Goal: Task Accomplishment & Management: Complete application form

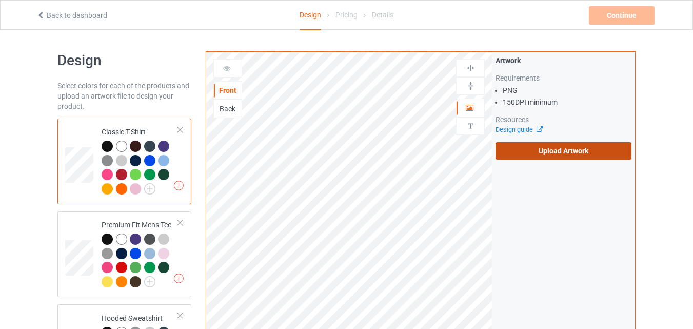
click at [525, 158] on label "Upload Artwork" at bounding box center [564, 150] width 136 height 17
click at [0, 0] on input "Upload Artwork" at bounding box center [0, 0] width 0 height 0
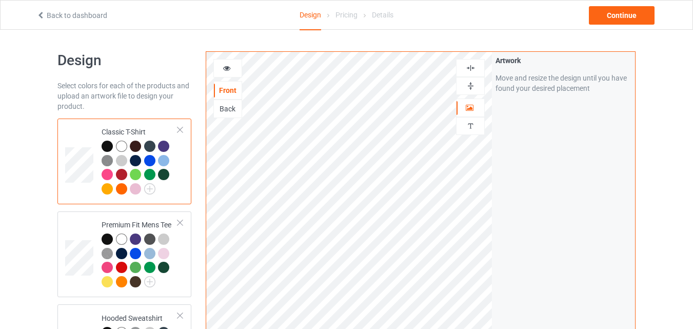
click at [123, 147] on div at bounding box center [121, 146] width 11 height 11
click at [105, 162] on img at bounding box center [107, 160] width 11 height 11
click at [124, 145] on div at bounding box center [121, 146] width 11 height 11
click at [231, 72] on div at bounding box center [228, 68] width 28 height 10
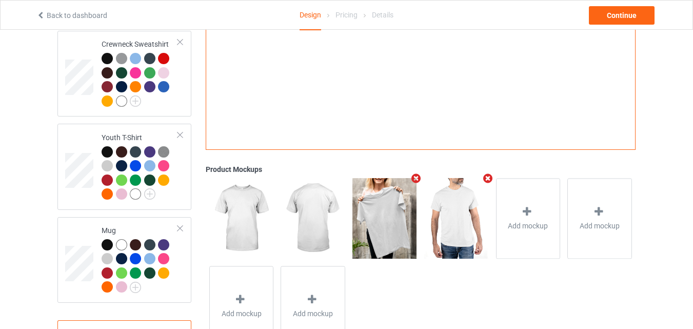
scroll to position [638, 0]
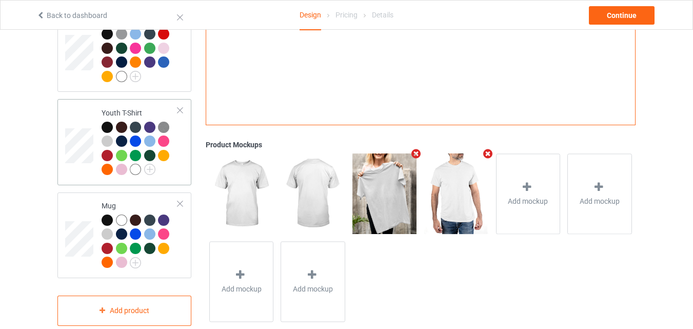
click at [180, 107] on div at bounding box center [180, 110] width 7 height 7
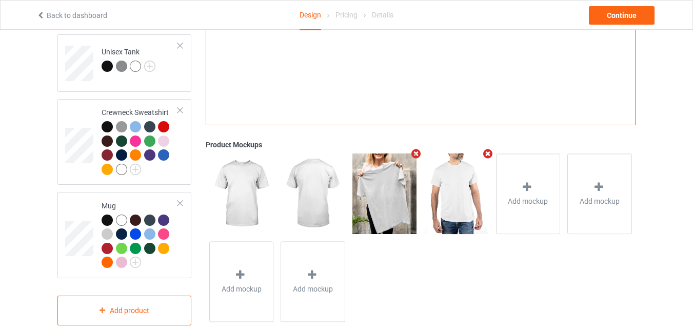
scroll to position [552, 0]
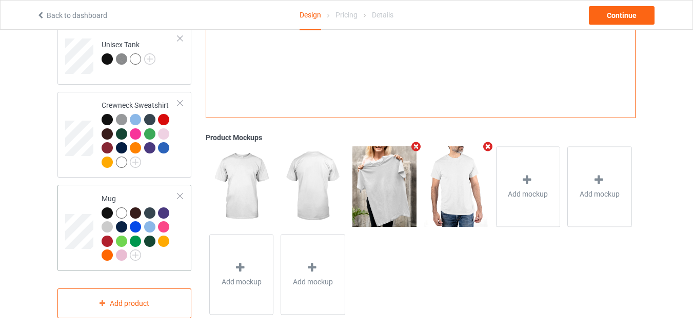
click at [182, 192] on div at bounding box center [180, 195] width 7 height 7
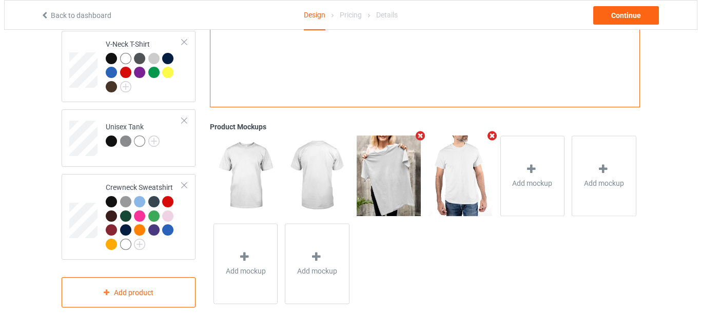
scroll to position [463, 0]
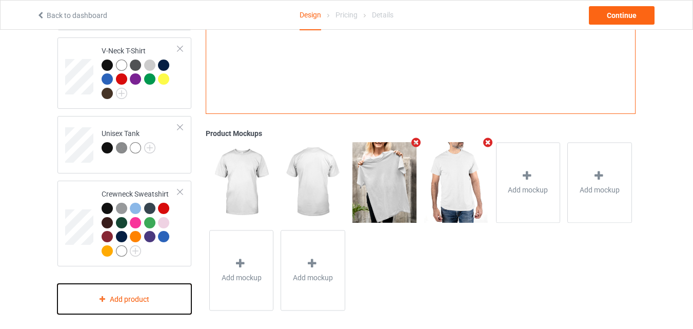
click at [125, 301] on div "Add product" at bounding box center [124, 299] width 134 height 30
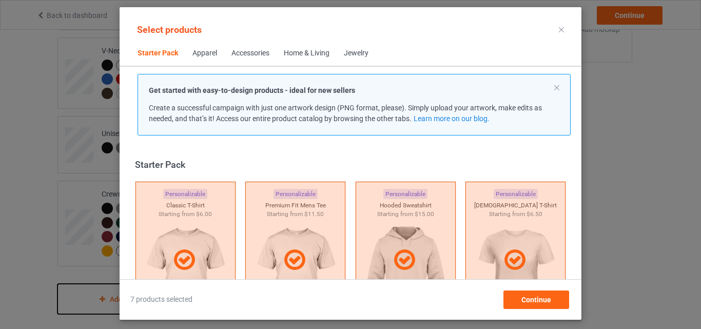
scroll to position [13, 0]
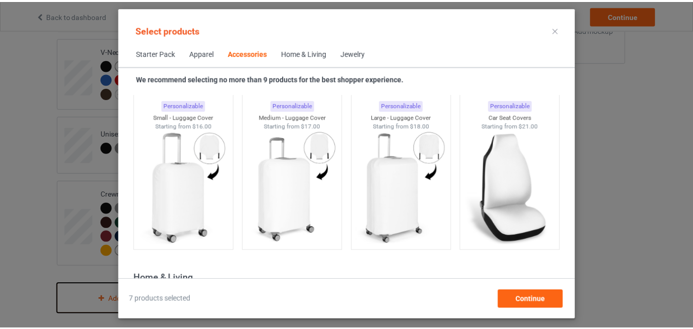
scroll to position [4559, 0]
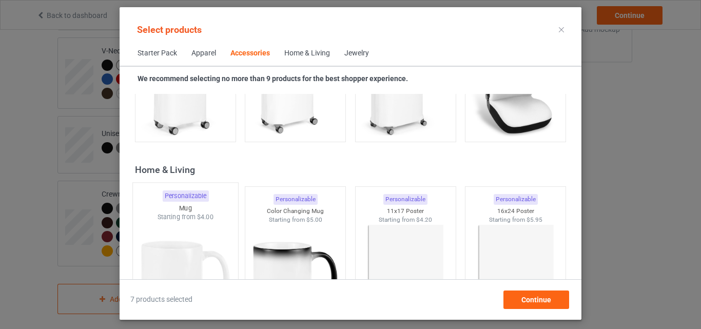
click at [179, 239] on div at bounding box center [185, 282] width 105 height 121
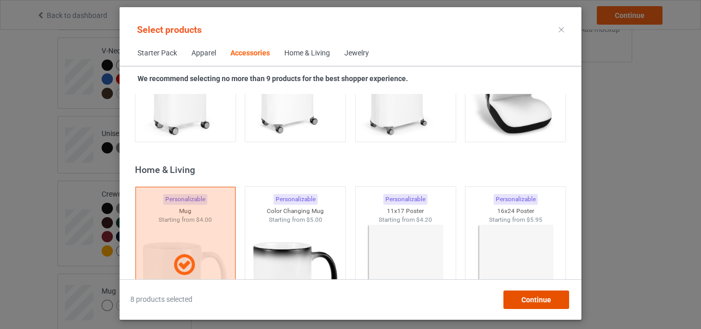
click at [519, 296] on div "Continue" at bounding box center [537, 300] width 66 height 18
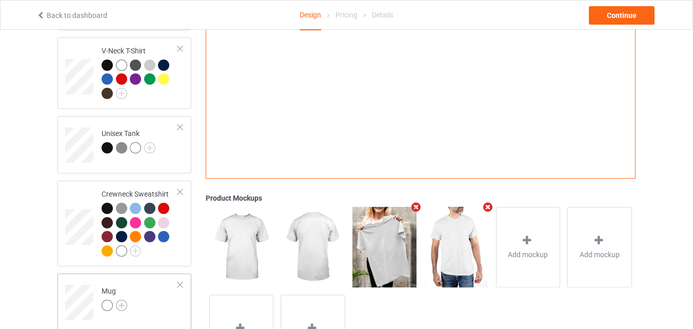
click at [124, 300] on img at bounding box center [121, 305] width 11 height 11
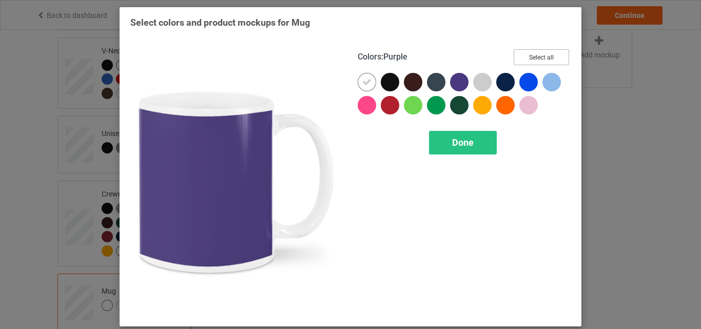
click at [522, 55] on button "Select all" at bounding box center [541, 57] width 55 height 16
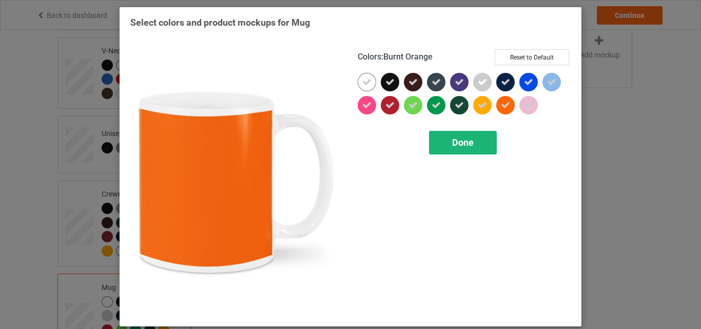
click at [468, 141] on span "Done" at bounding box center [463, 142] width 22 height 11
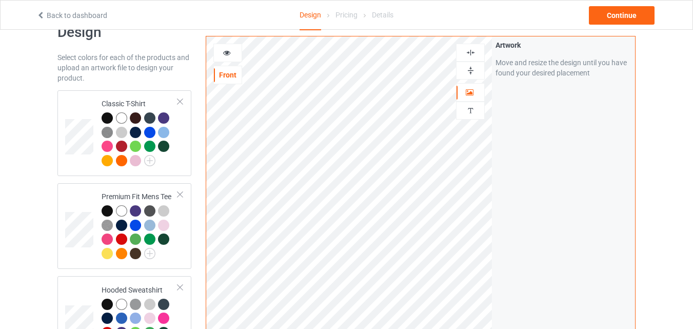
scroll to position [18, 0]
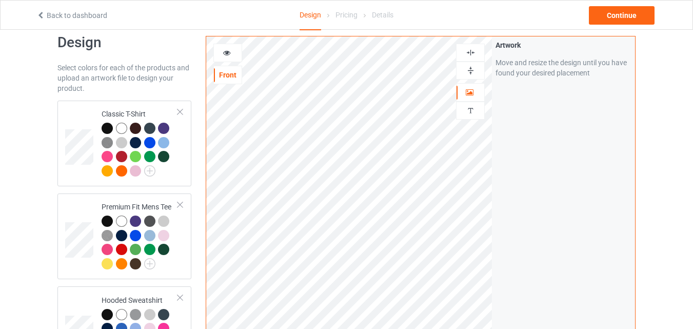
click at [226, 54] on icon at bounding box center [227, 51] width 9 height 7
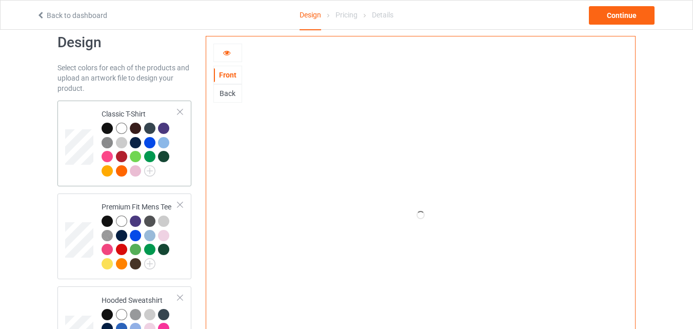
click at [115, 113] on div "Classic T-Shirt" at bounding box center [140, 142] width 76 height 67
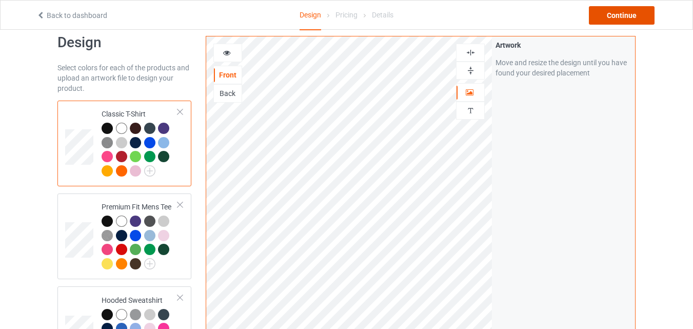
click at [615, 20] on div "Continue" at bounding box center [622, 15] width 66 height 18
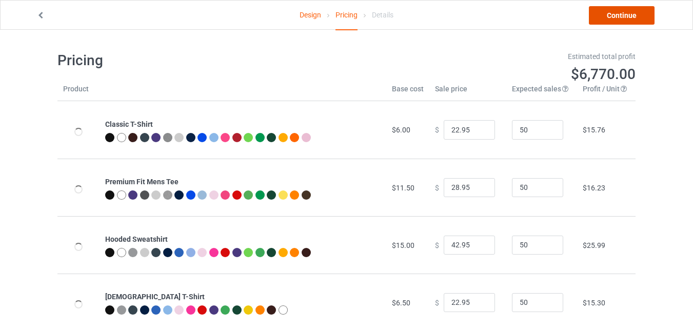
click at [615, 20] on link "Continue" at bounding box center [622, 15] width 66 height 18
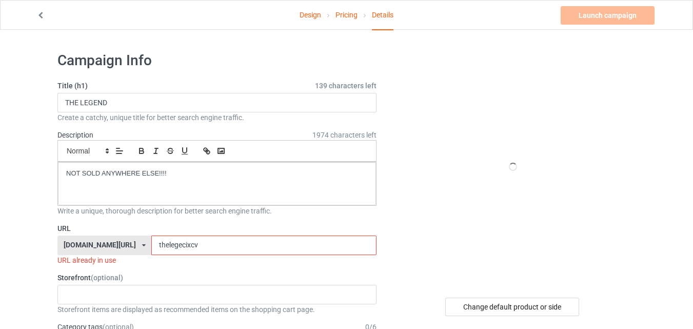
click at [184, 243] on input "thelegecixcv" at bounding box center [263, 246] width 225 height 20
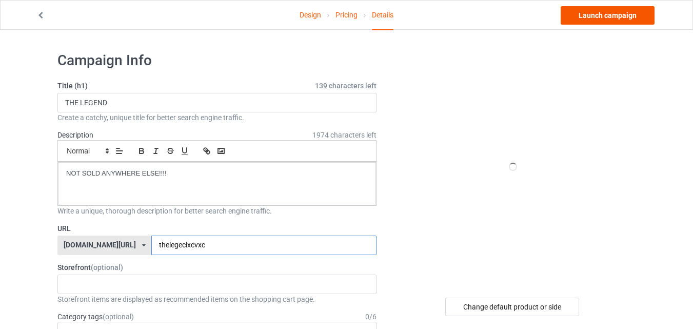
type input "thelegecixcvxc"
click at [626, 20] on link "Launch campaign" at bounding box center [608, 15] width 94 height 18
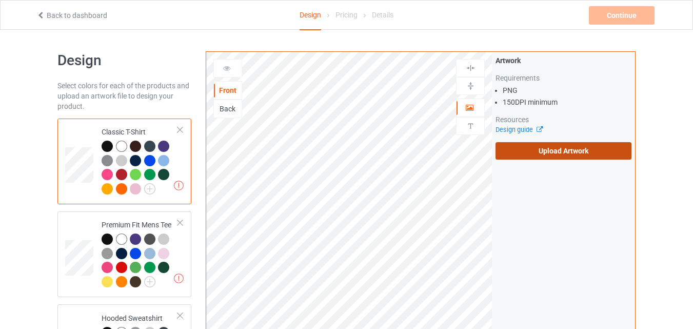
click at [513, 150] on label "Upload Artwork" at bounding box center [564, 150] width 136 height 17
click at [0, 0] on input "Upload Artwork" at bounding box center [0, 0] width 0 height 0
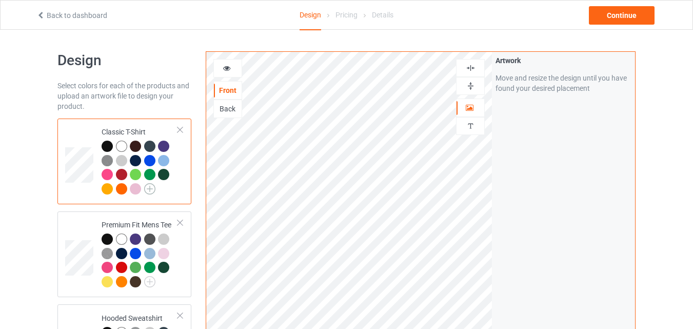
click at [150, 190] on img at bounding box center [149, 188] width 11 height 11
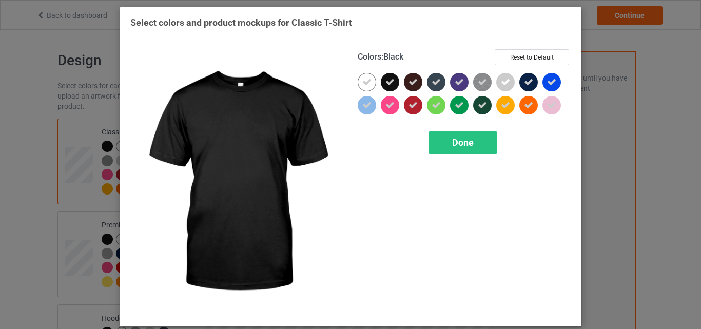
click at [385, 83] on icon at bounding box center [389, 82] width 9 height 9
click at [385, 83] on div at bounding box center [390, 82] width 18 height 18
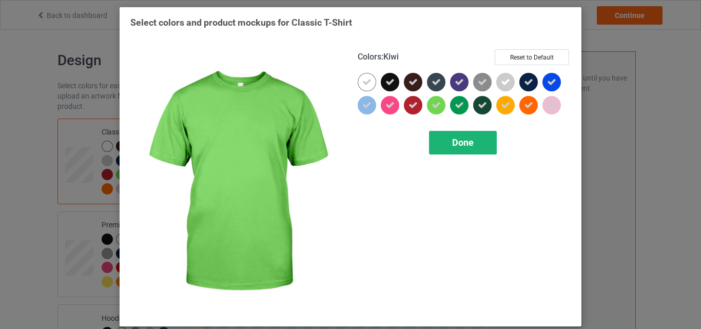
click at [452, 139] on span "Done" at bounding box center [463, 142] width 22 height 11
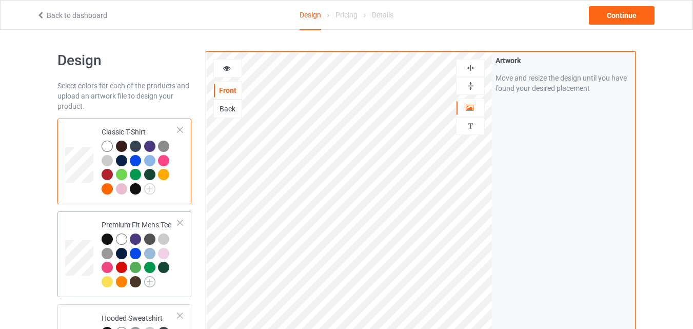
click at [152, 281] on img at bounding box center [149, 281] width 11 height 11
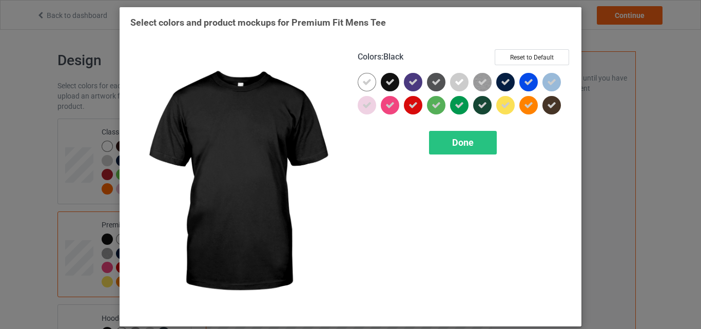
click at [389, 83] on icon at bounding box center [389, 82] width 9 height 9
click at [389, 83] on div at bounding box center [390, 82] width 18 height 18
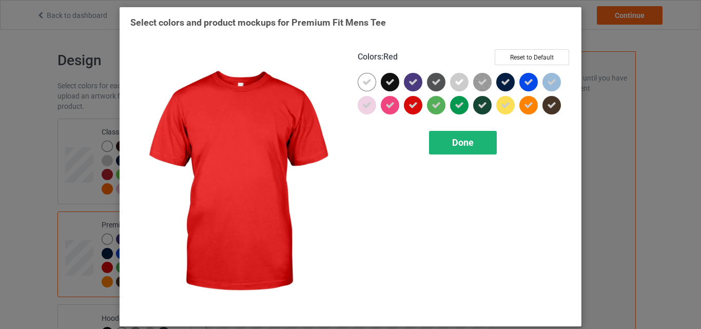
click at [441, 144] on div "Done" at bounding box center [463, 143] width 68 height 24
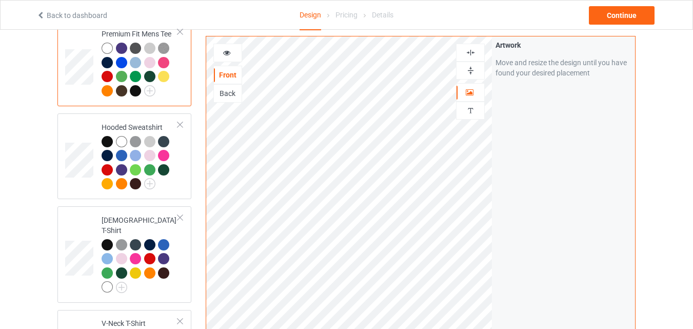
scroll to position [210, 0]
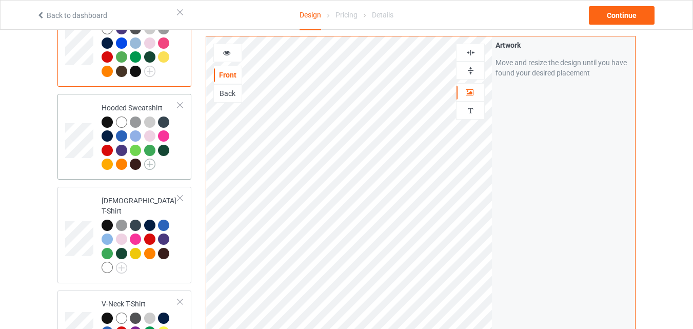
click at [153, 167] on img at bounding box center [149, 164] width 11 height 11
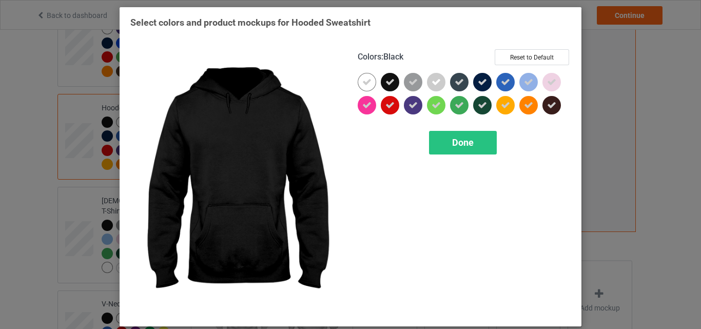
click at [386, 83] on icon at bounding box center [389, 82] width 9 height 9
click at [386, 83] on div at bounding box center [390, 82] width 18 height 18
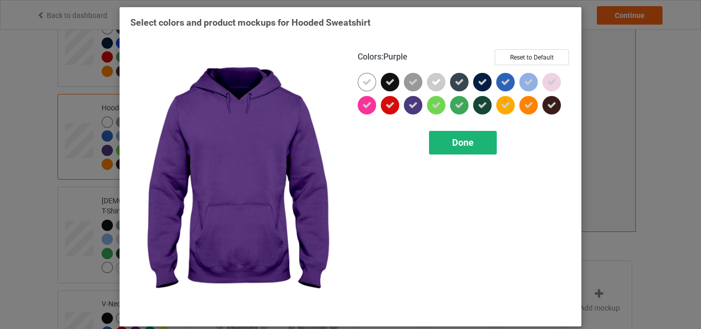
click at [441, 145] on div "Done" at bounding box center [463, 143] width 68 height 24
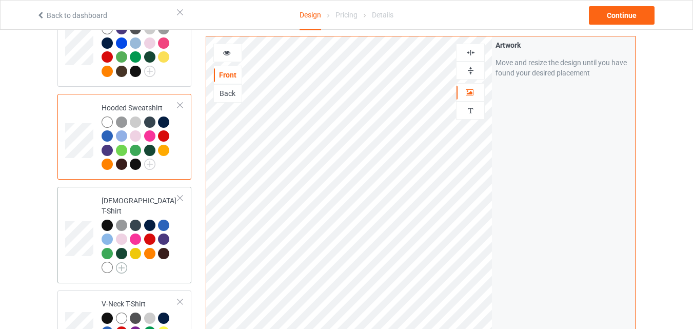
click at [120, 262] on img at bounding box center [121, 267] width 11 height 11
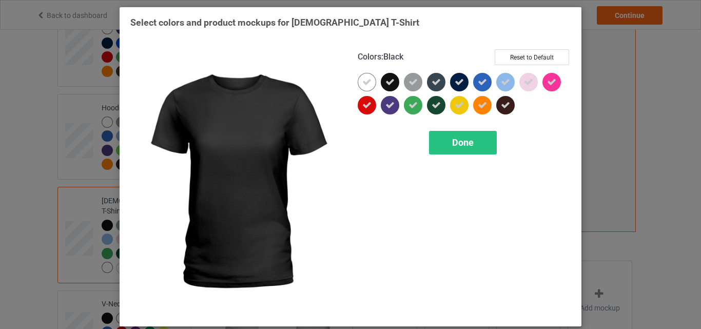
click at [386, 81] on icon at bounding box center [389, 82] width 9 height 9
click at [386, 81] on div at bounding box center [390, 82] width 18 height 18
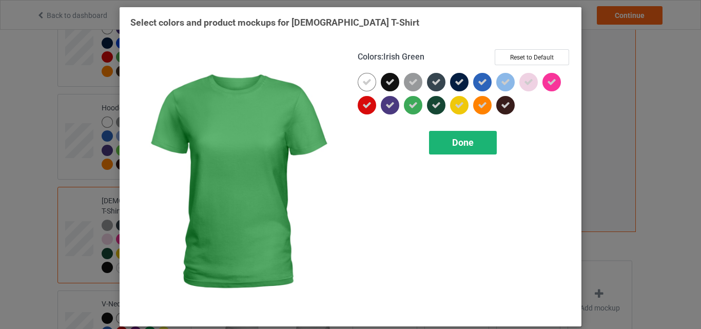
click at [447, 143] on div "Done" at bounding box center [463, 143] width 68 height 24
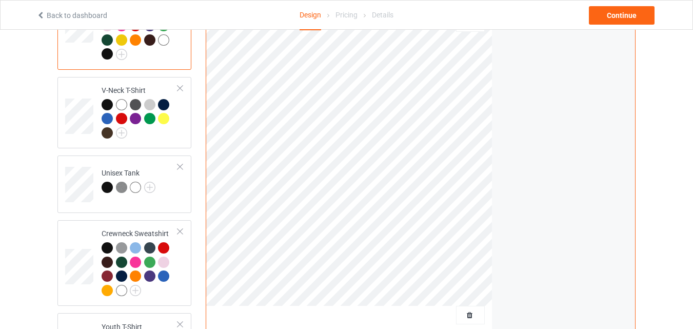
scroll to position [456, 0]
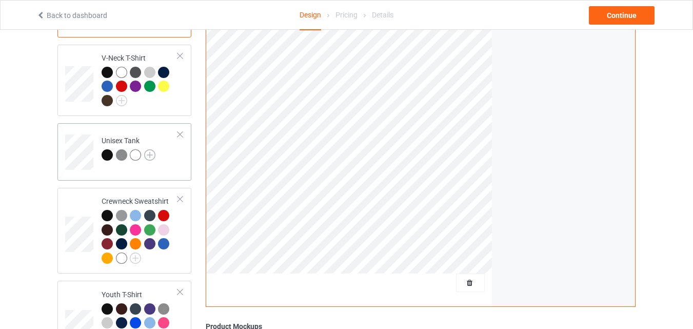
click at [150, 149] on img at bounding box center [149, 154] width 11 height 11
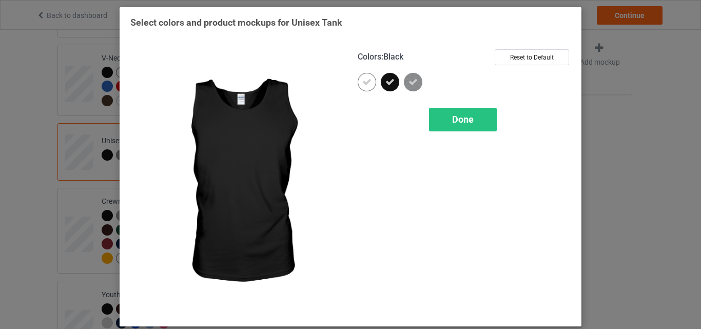
click at [385, 80] on icon at bounding box center [389, 82] width 9 height 9
click at [385, 80] on div at bounding box center [390, 82] width 18 height 18
click at [448, 120] on div "Done" at bounding box center [463, 120] width 68 height 24
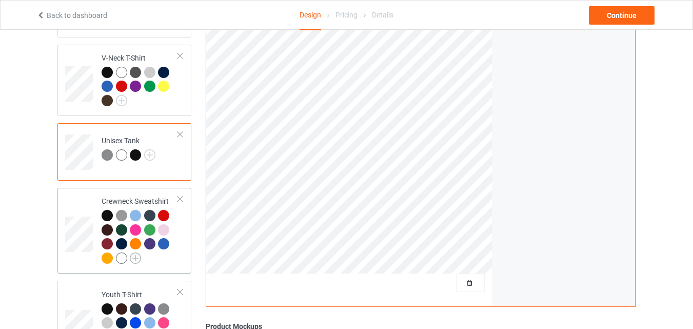
click at [137, 253] on img at bounding box center [135, 258] width 11 height 11
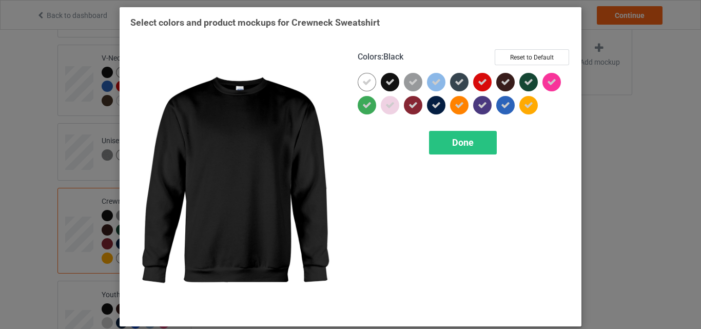
click at [390, 84] on icon at bounding box center [389, 82] width 9 height 9
click at [390, 84] on div at bounding box center [390, 82] width 18 height 18
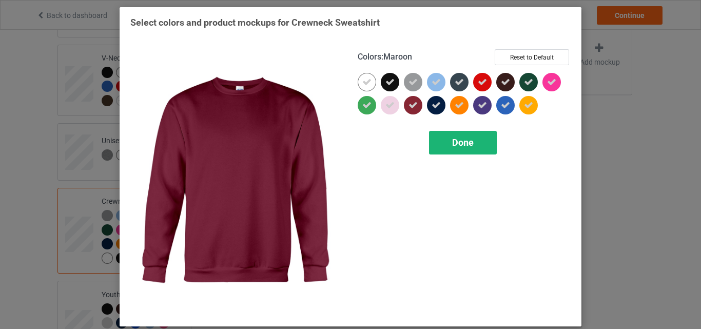
click at [439, 142] on div "Done" at bounding box center [463, 143] width 68 height 24
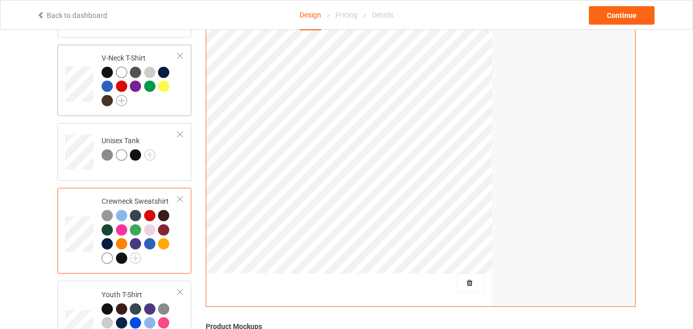
click at [123, 95] on img at bounding box center [121, 100] width 11 height 11
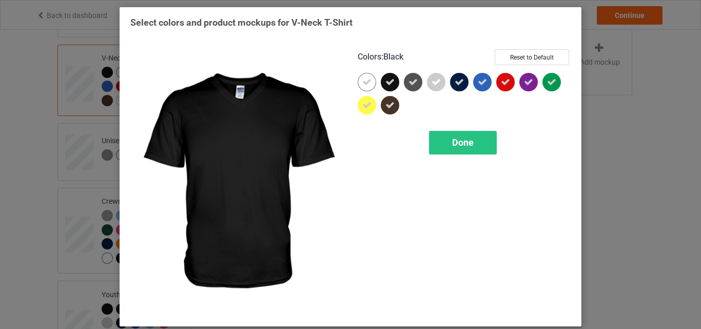
click at [385, 86] on icon at bounding box center [389, 82] width 9 height 9
click at [384, 86] on div at bounding box center [390, 82] width 18 height 18
click at [437, 141] on div "Done" at bounding box center [463, 143] width 68 height 24
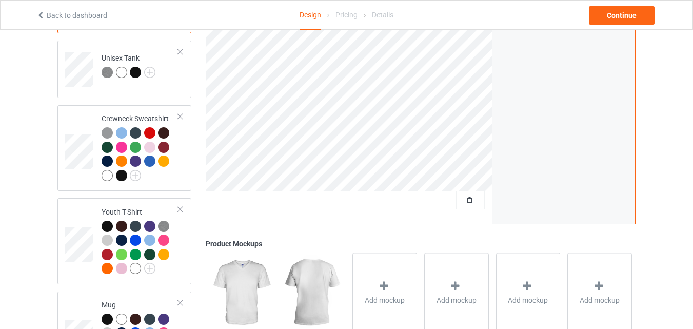
scroll to position [555, 0]
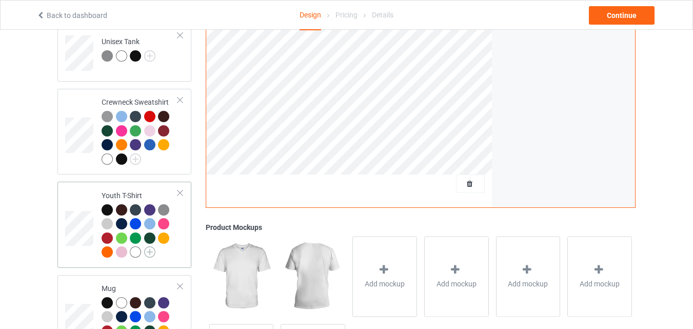
click at [148, 246] on img at bounding box center [149, 251] width 11 height 11
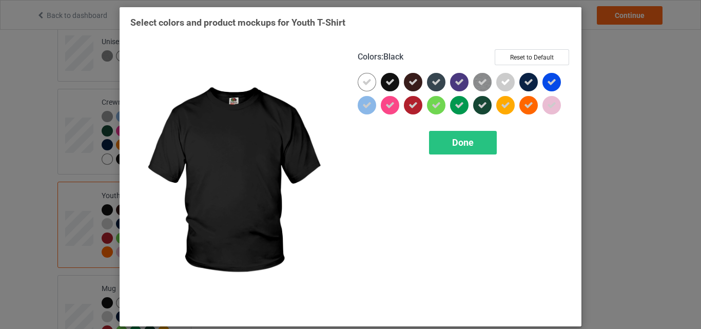
click at [386, 86] on icon at bounding box center [389, 82] width 9 height 9
click at [386, 86] on div at bounding box center [390, 82] width 18 height 18
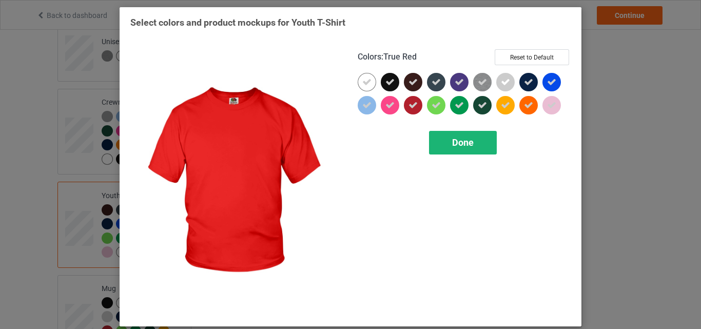
click at [439, 143] on div "Done" at bounding box center [463, 143] width 68 height 24
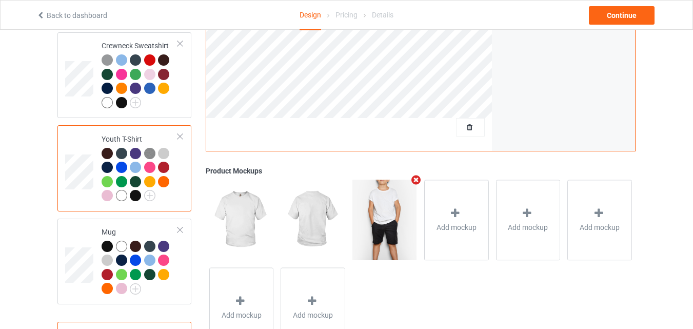
scroll to position [651, 0]
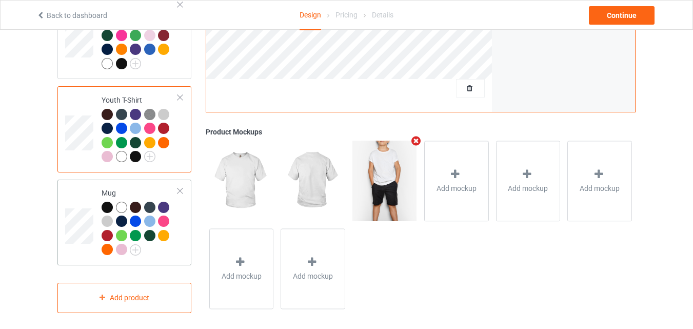
click at [181, 187] on div at bounding box center [180, 190] width 7 height 7
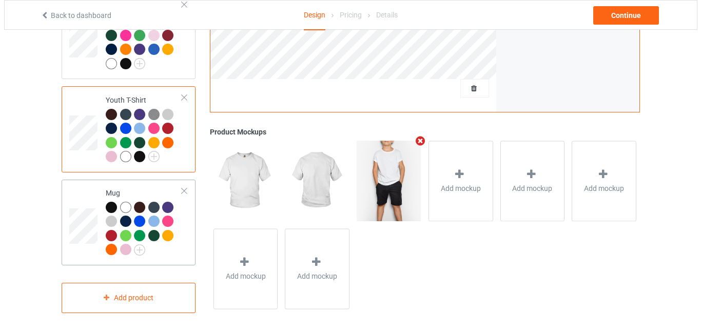
scroll to position [557, 0]
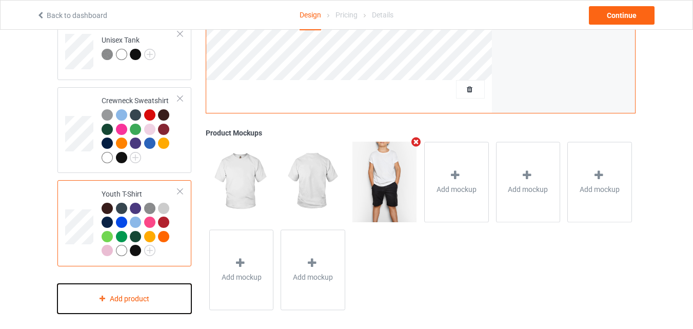
click at [129, 291] on div "Add product" at bounding box center [124, 299] width 134 height 30
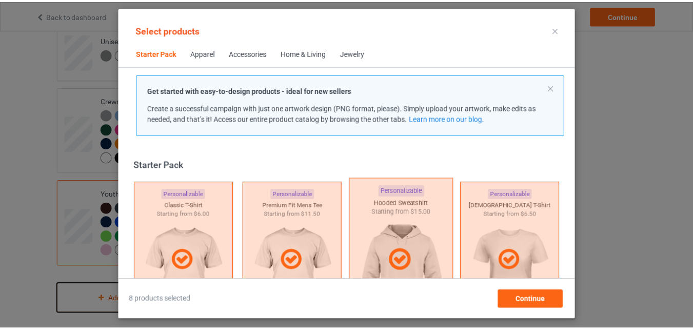
scroll to position [13, 0]
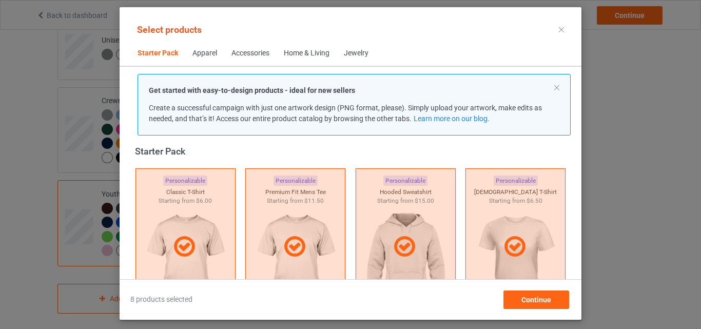
click at [564, 27] on icon at bounding box center [561, 29] width 5 height 5
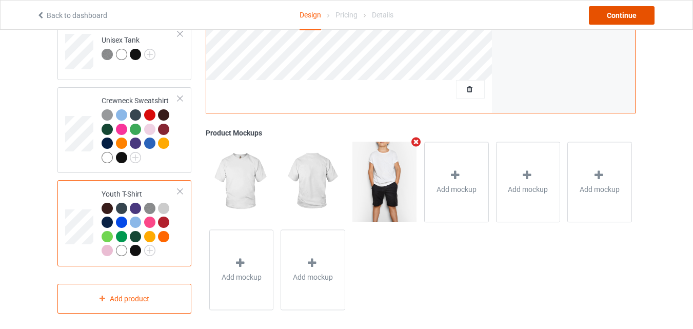
click at [632, 19] on div "Continue" at bounding box center [622, 15] width 66 height 18
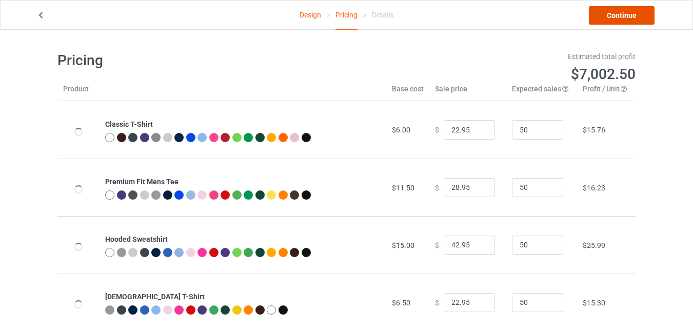
click at [632, 19] on link "Continue" at bounding box center [622, 15] width 66 height 18
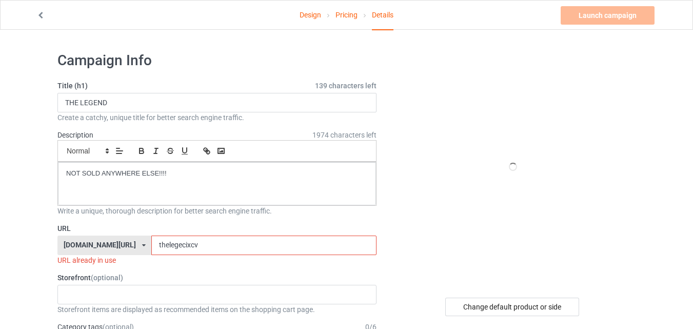
click at [241, 258] on div "URL already in use" at bounding box center [216, 260] width 319 height 10
click at [187, 253] on input "thelegecixcv" at bounding box center [263, 246] width 225 height 20
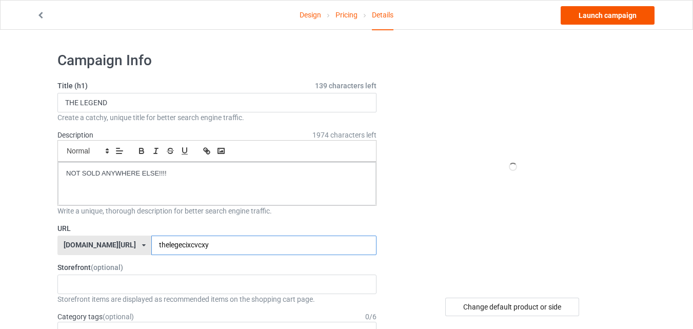
type input "thelegecixcvcxy"
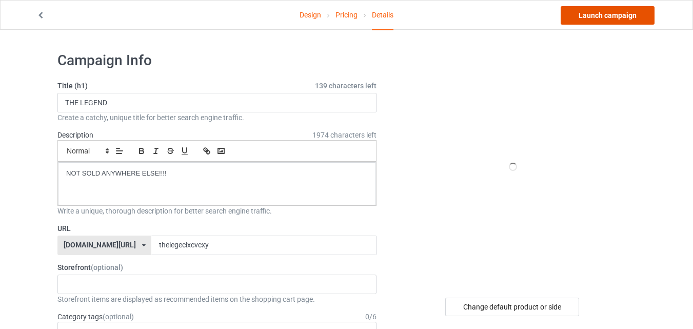
click at [620, 21] on link "Launch campaign" at bounding box center [608, 15] width 94 height 18
